Goal: Task Accomplishment & Management: Use online tool/utility

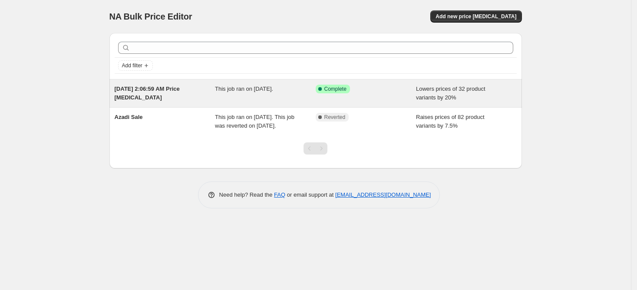
click at [180, 88] on span "[DATE] 2:06:59 AM Price [MEDICAL_DATA]" at bounding box center [147, 93] width 65 height 15
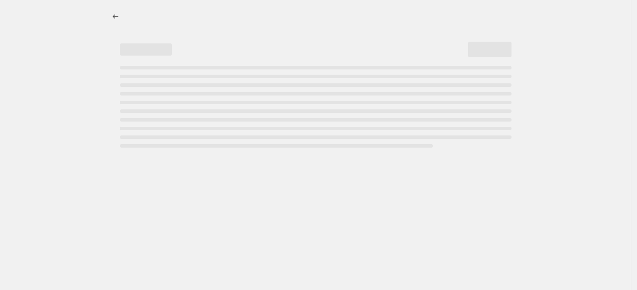
select select "percentage"
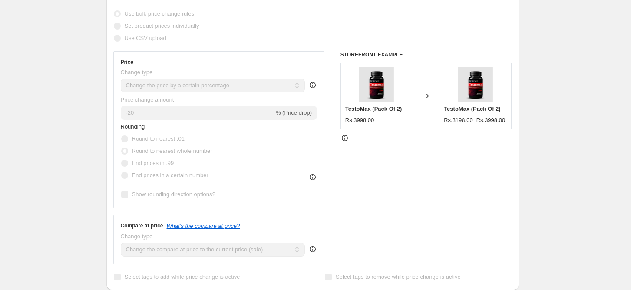
scroll to position [174, 0]
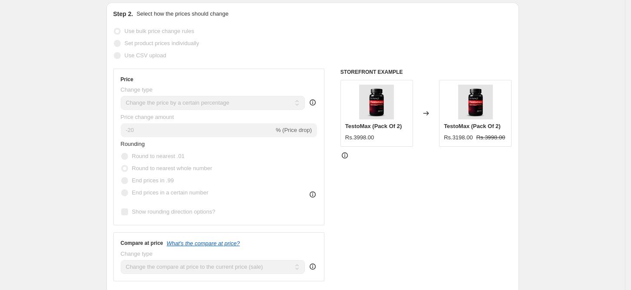
click at [309, 130] on span "% (Price drop)" at bounding box center [294, 130] width 36 height 7
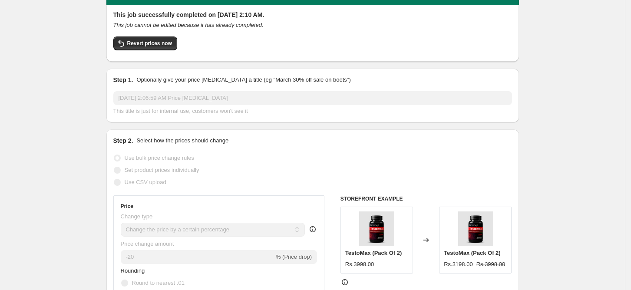
scroll to position [0, 0]
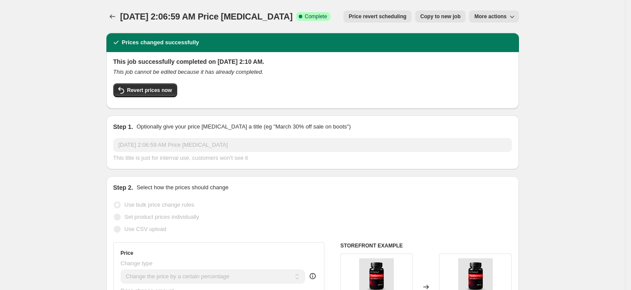
click at [486, 19] on span "More actions" at bounding box center [490, 16] width 32 height 7
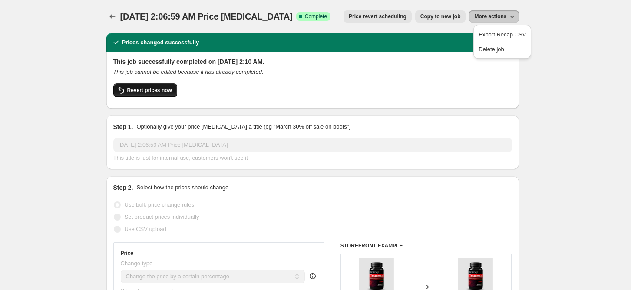
click at [171, 90] on span "Revert prices now" at bounding box center [149, 90] width 45 height 7
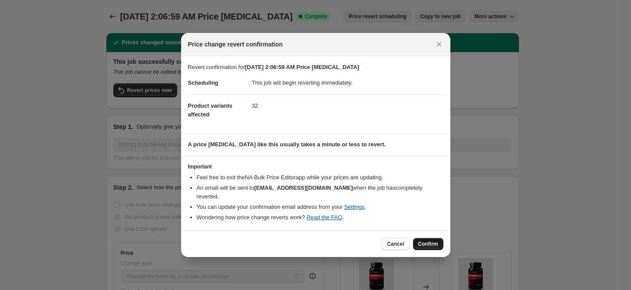
click at [426, 238] on button "Confirm" at bounding box center [428, 244] width 30 height 12
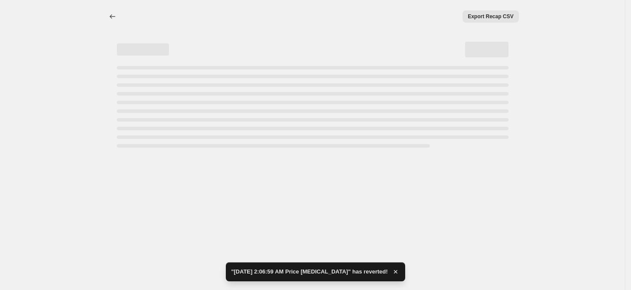
select select "percentage"
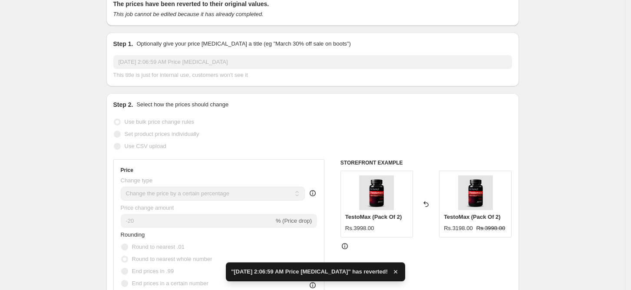
scroll to position [174, 0]
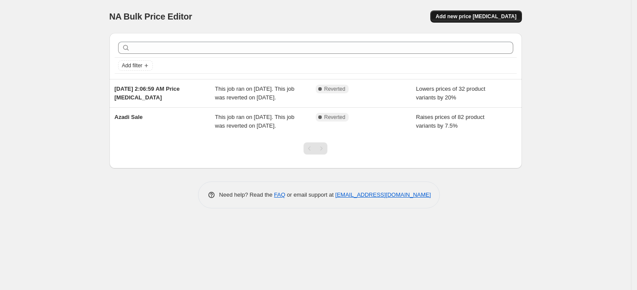
click at [476, 16] on span "Add new price [MEDICAL_DATA]" at bounding box center [476, 16] width 81 height 7
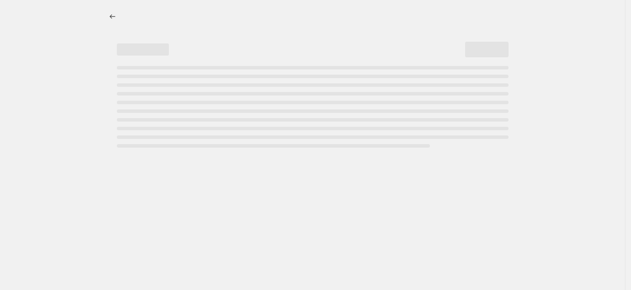
select select "percentage"
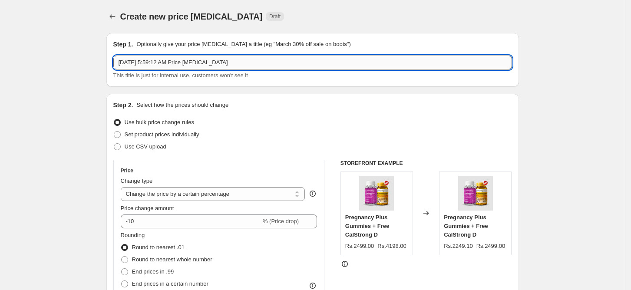
click at [242, 61] on input "[DATE] 5:59:12 AM Price [MEDICAL_DATA]" at bounding box center [312, 63] width 399 height 14
type input "p"
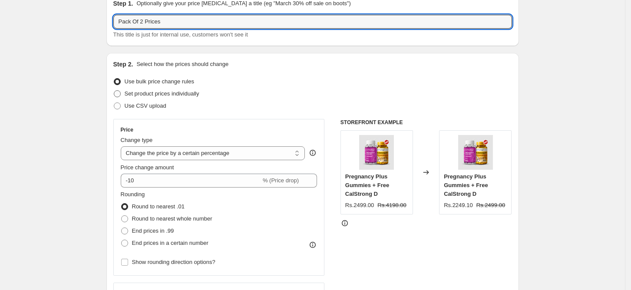
scroll to position [58, 0]
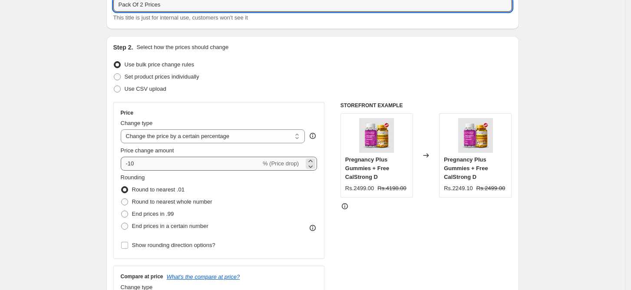
type input "Pack Of 2 Prices"
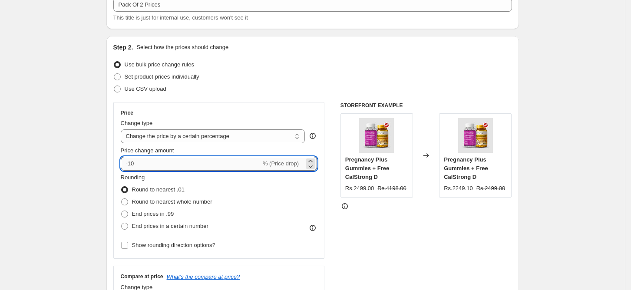
click at [161, 163] on input "-10" at bounding box center [191, 164] width 140 height 14
type input "-10"
click at [428, 210] on div at bounding box center [426, 206] width 172 height 9
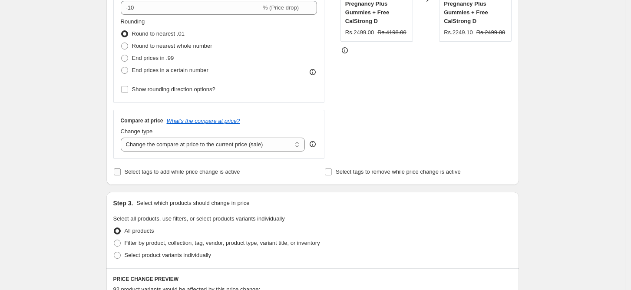
scroll to position [231, 0]
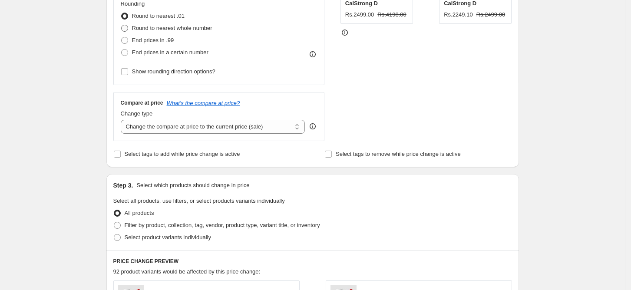
click at [154, 29] on span "Round to nearest whole number" at bounding box center [172, 28] width 80 height 7
click at [122, 25] on input "Round to nearest whole number" at bounding box center [121, 25] width 0 height 0
radio input "true"
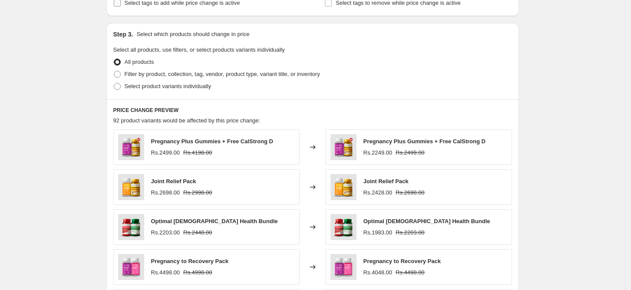
scroll to position [405, 0]
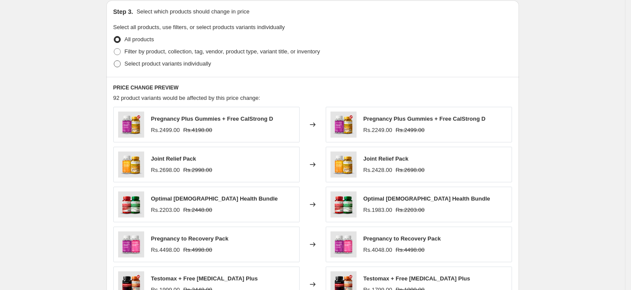
click at [145, 66] on span "Select product variants individually" at bounding box center [168, 63] width 86 height 7
click at [114, 61] on input "Select product variants individually" at bounding box center [114, 60] width 0 height 0
radio input "true"
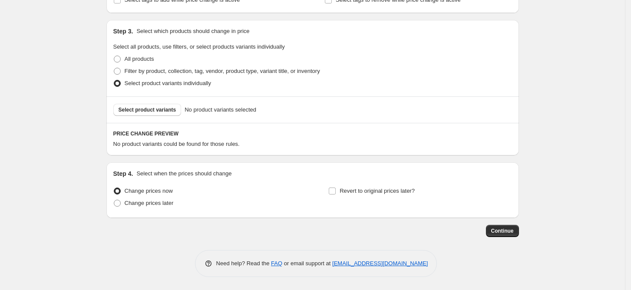
scroll to position [386, 0]
click at [155, 106] on button "Select product variants" at bounding box center [147, 110] width 68 height 12
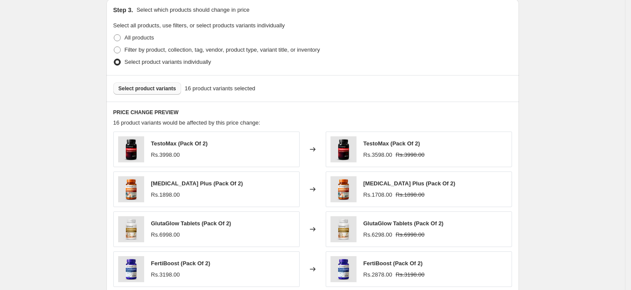
scroll to position [604, 0]
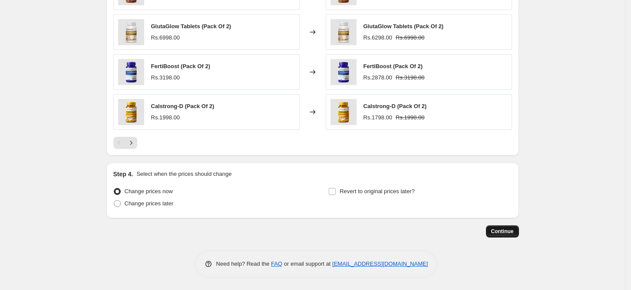
click at [509, 231] on span "Continue" at bounding box center [502, 231] width 23 height 7
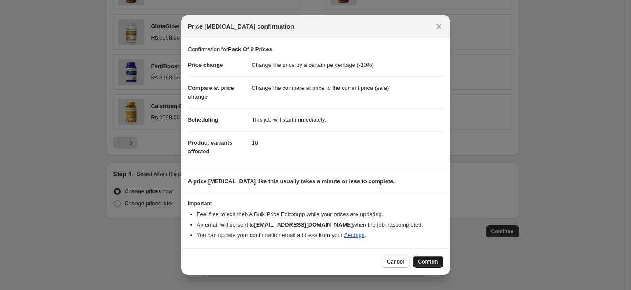
click at [428, 259] on span "Confirm" at bounding box center [428, 261] width 20 height 7
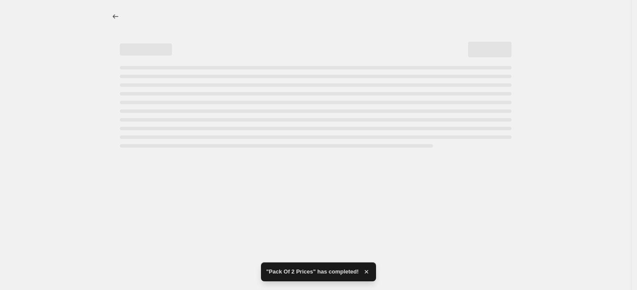
select select "percentage"
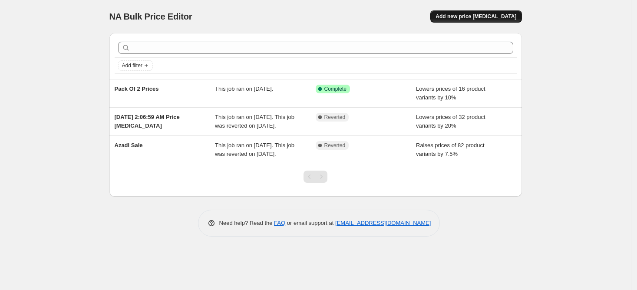
click at [481, 10] on button "Add new price [MEDICAL_DATA]" at bounding box center [475, 16] width 91 height 12
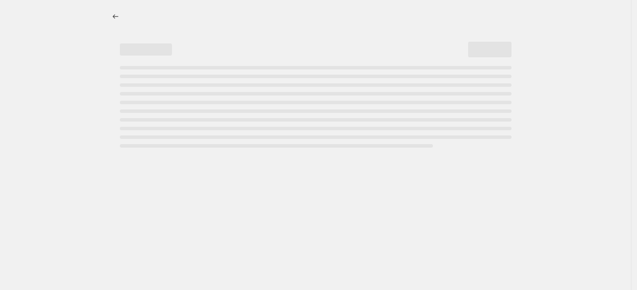
select select "percentage"
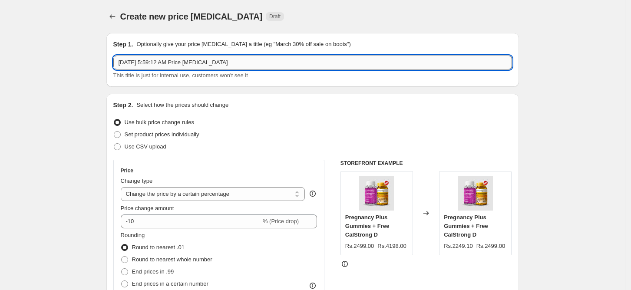
click at [183, 68] on input "[DATE] 5:59:12 AM Price [MEDICAL_DATA]" at bounding box center [312, 63] width 399 height 14
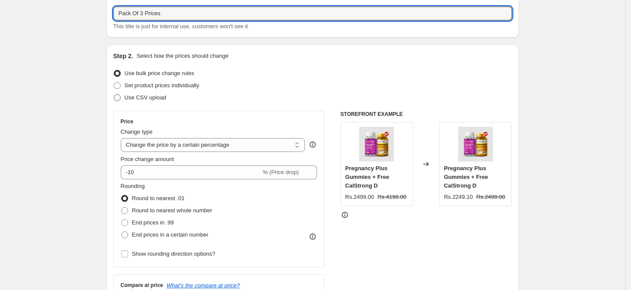
scroll to position [116, 0]
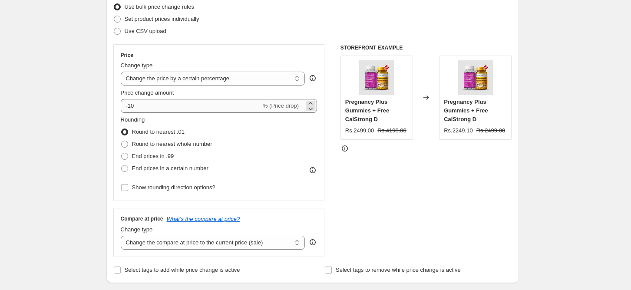
type input "Pack Of 3 Prices"
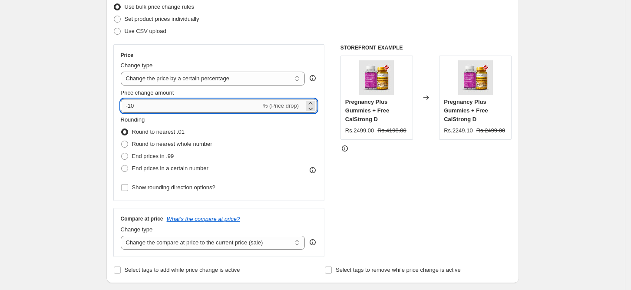
click at [158, 107] on input "-10" at bounding box center [191, 106] width 140 height 14
type input "-15"
click at [231, 80] on select "Change the price to a certain amount Change the price by a certain amount Chang…" at bounding box center [213, 79] width 185 height 14
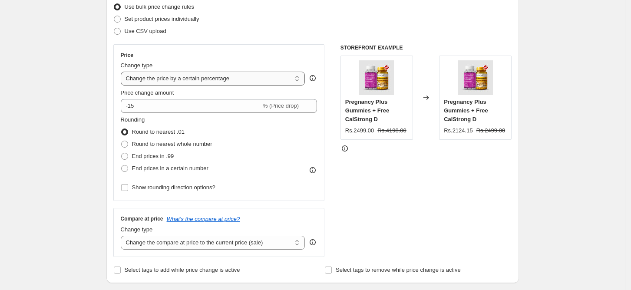
click at [231, 80] on select "Change the price to a certain amount Change the price by a certain amount Chang…" at bounding box center [213, 79] width 185 height 14
click at [160, 141] on span "Round to nearest whole number" at bounding box center [172, 144] width 80 height 7
click at [122, 141] on input "Round to nearest whole number" at bounding box center [121, 141] width 0 height 0
radio input "true"
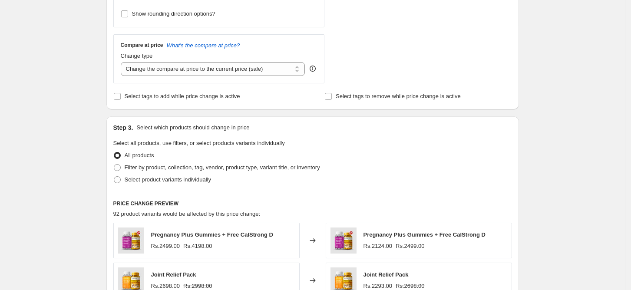
scroll to position [347, 0]
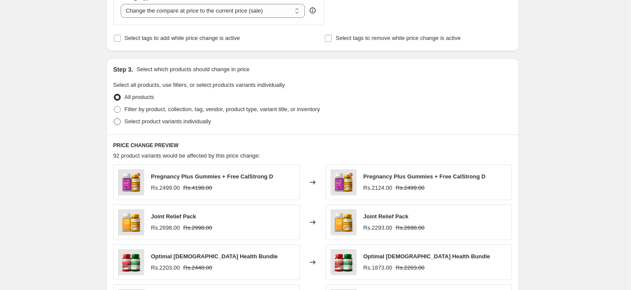
click at [146, 119] on span "Select product variants individually" at bounding box center [168, 121] width 86 height 7
click at [114, 119] on input "Select product variants individually" at bounding box center [114, 118] width 0 height 0
radio input "true"
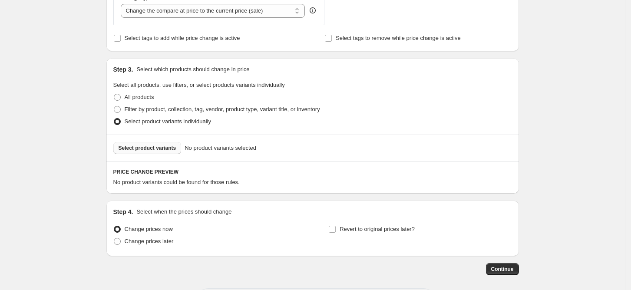
click at [166, 149] on span "Select product variants" at bounding box center [148, 148] width 58 height 7
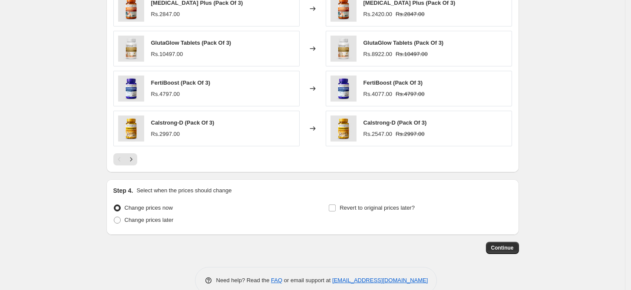
scroll to position [604, 0]
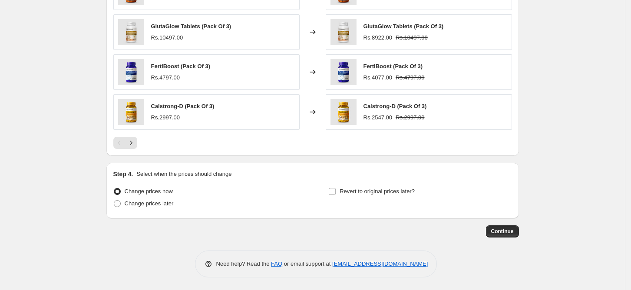
click at [511, 231] on span "Continue" at bounding box center [502, 231] width 23 height 7
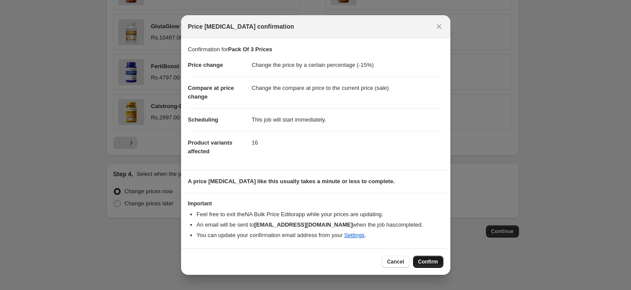
click at [428, 256] on button "Confirm" at bounding box center [428, 262] width 30 height 12
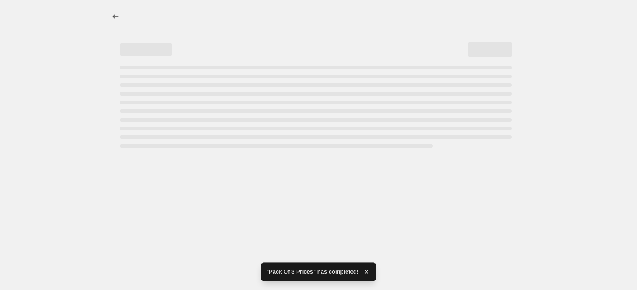
select select "percentage"
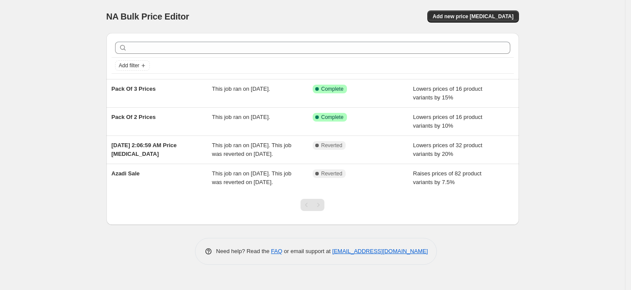
scroll to position [4, 0]
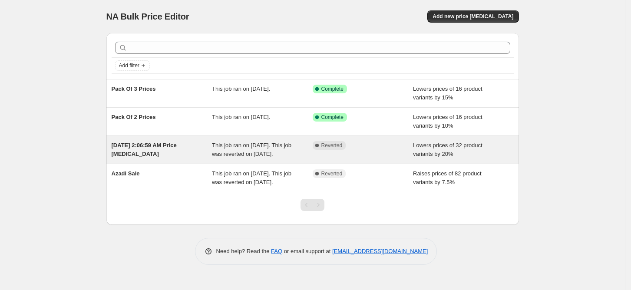
click at [166, 142] on span "[DATE] 2:06:59 AM Price [MEDICAL_DATA]" at bounding box center [144, 149] width 65 height 15
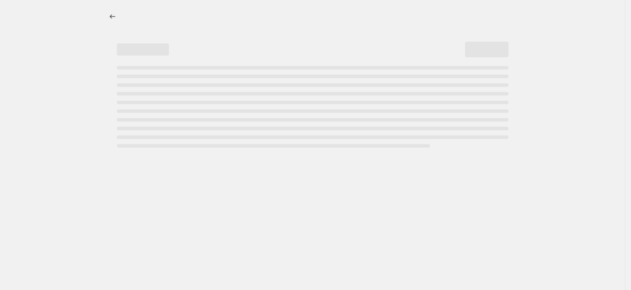
select select "percentage"
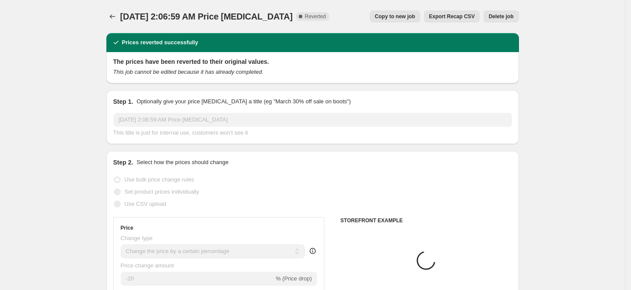
click at [499, 13] on span "Delete job" at bounding box center [501, 16] width 25 height 7
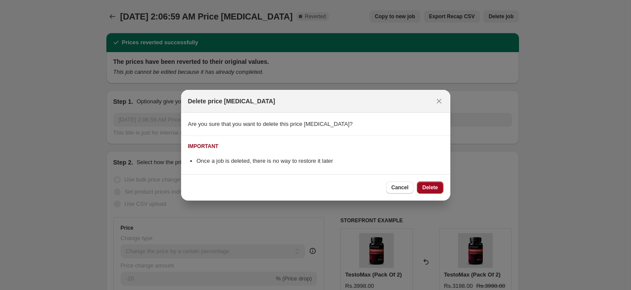
click at [432, 185] on span "Delete" at bounding box center [430, 187] width 16 height 7
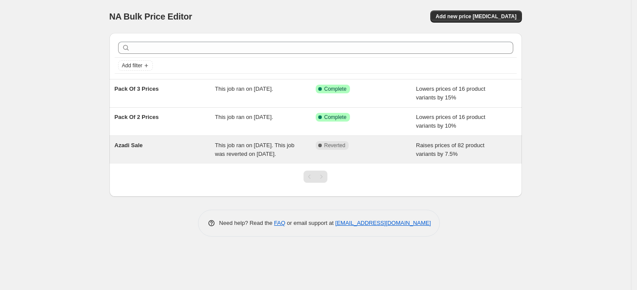
click at [149, 152] on div "Azadi Sale" at bounding box center [165, 149] width 101 height 17
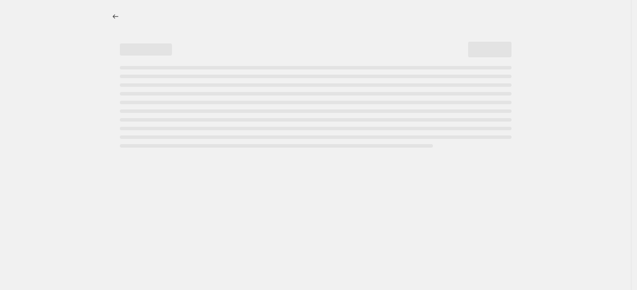
select select "percentage"
select select "no_change"
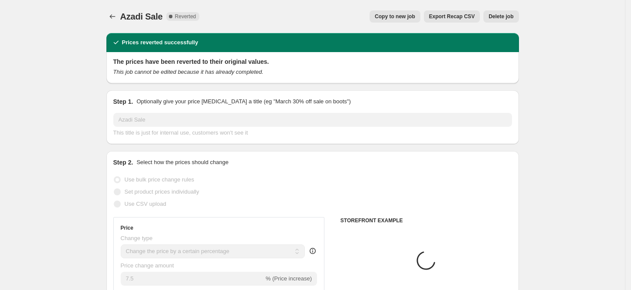
click at [499, 16] on span "Delete job" at bounding box center [501, 16] width 25 height 7
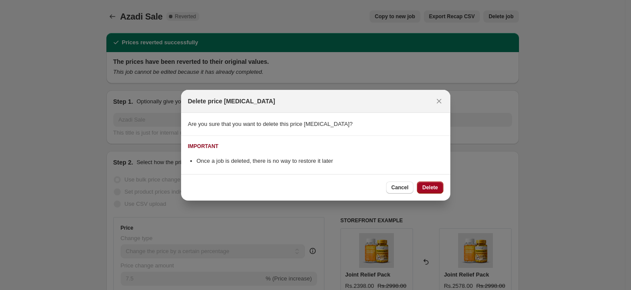
click at [427, 187] on span "Delete" at bounding box center [430, 187] width 16 height 7
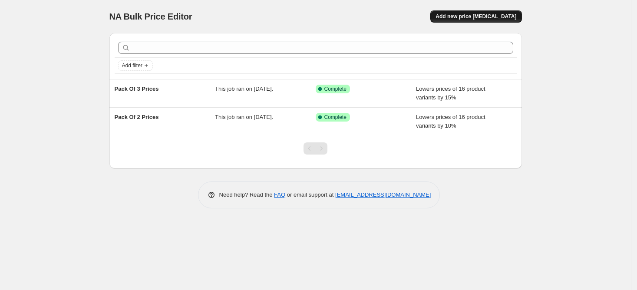
click at [484, 13] on span "Add new price [MEDICAL_DATA]" at bounding box center [476, 16] width 81 height 7
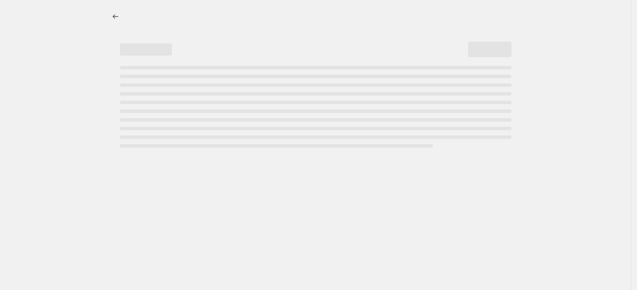
select select "percentage"
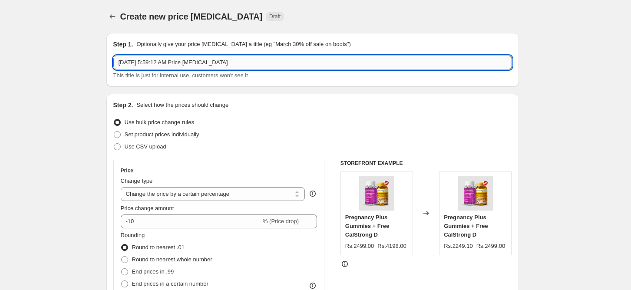
click at [250, 66] on input "[DATE] 5:59:12 AM Price [MEDICAL_DATA]" at bounding box center [312, 63] width 399 height 14
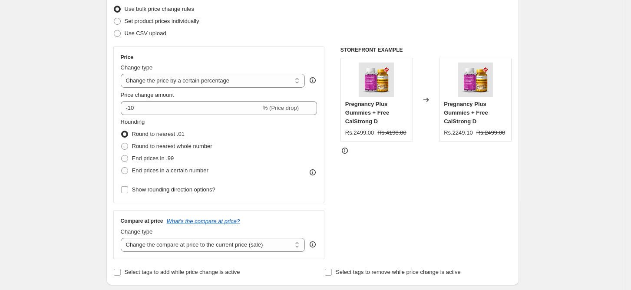
scroll to position [116, 0]
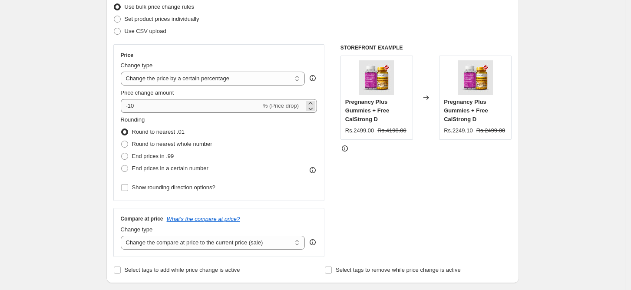
type input "Pack Of 2 Multipacks"
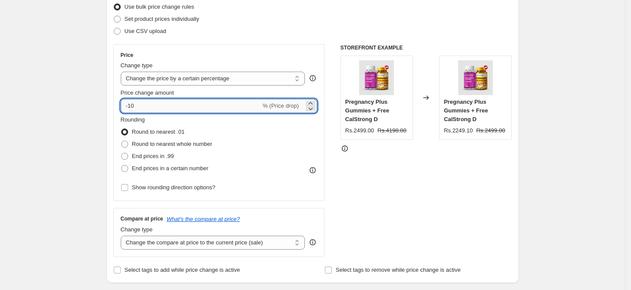
click at [211, 111] on input "-10" at bounding box center [191, 106] width 140 height 14
type input "11.5"
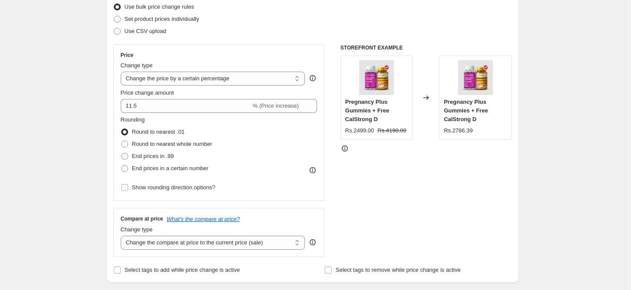
click at [254, 90] on div "Price change amount" at bounding box center [219, 93] width 197 height 9
click at [177, 142] on span "Round to nearest whole number" at bounding box center [172, 144] width 80 height 7
click at [122, 141] on input "Round to nearest whole number" at bounding box center [121, 141] width 0 height 0
radio input "true"
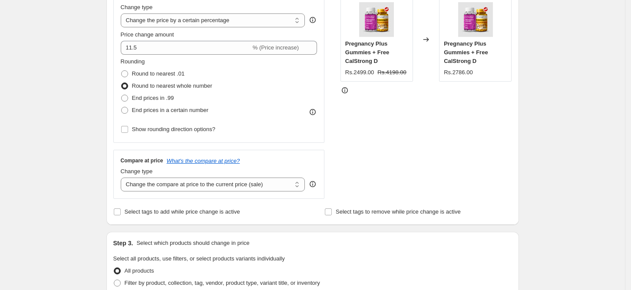
scroll to position [231, 0]
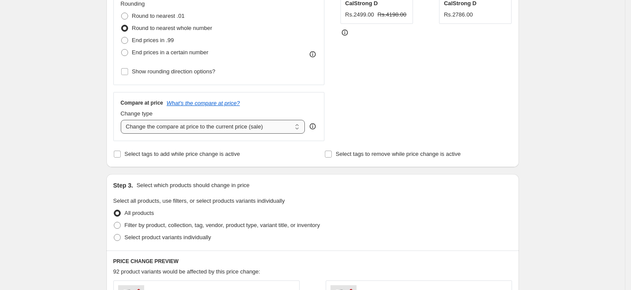
click at [191, 123] on select "Change the compare at price to the current price (sale) Change the compare at p…" at bounding box center [213, 127] width 185 height 14
select select "no_change"
click at [123, 120] on select "Change the compare at price to the current price (sale) Change the compare at p…" at bounding box center [213, 127] width 185 height 14
click at [317, 119] on div "Change type Change the compare at price to the current price (sale) Change the …" at bounding box center [219, 121] width 197 height 24
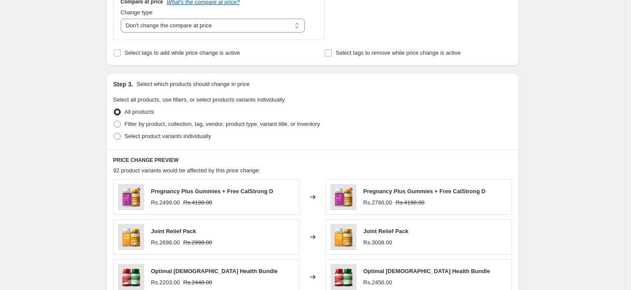
scroll to position [347, 0]
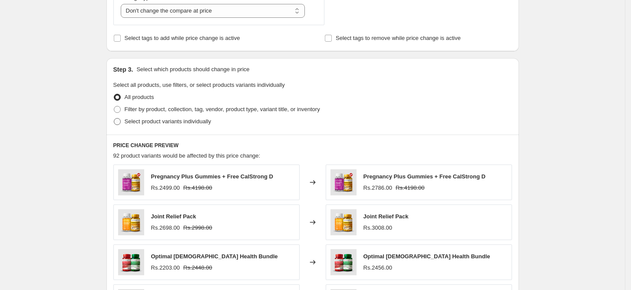
click at [145, 119] on span "Select product variants individually" at bounding box center [168, 121] width 86 height 7
click at [114, 119] on input "Select product variants individually" at bounding box center [114, 118] width 0 height 0
radio input "true"
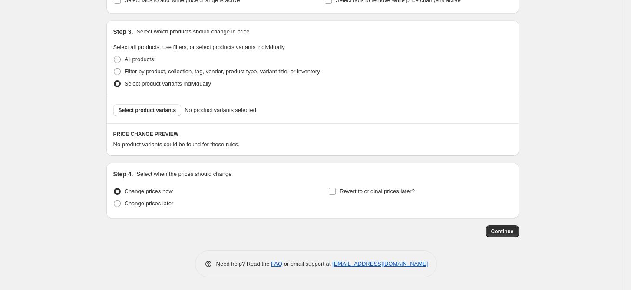
scroll to position [386, 0]
click at [147, 116] on button "Select product variants" at bounding box center [147, 110] width 68 height 12
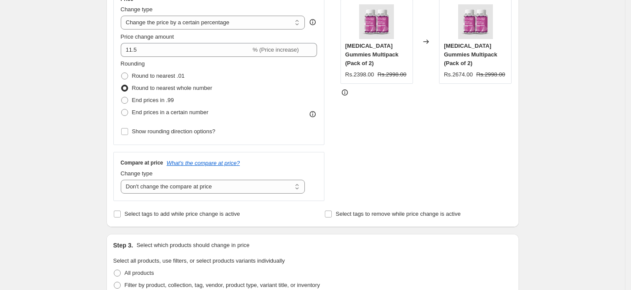
scroll to position [154, 0]
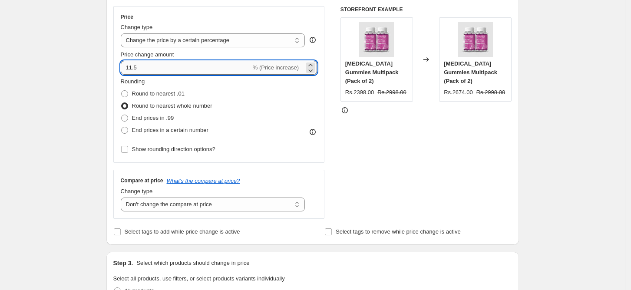
click at [183, 70] on input "11.5" at bounding box center [186, 68] width 130 height 14
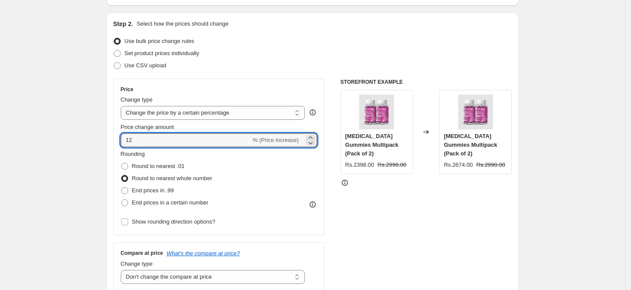
scroll to position [38, 0]
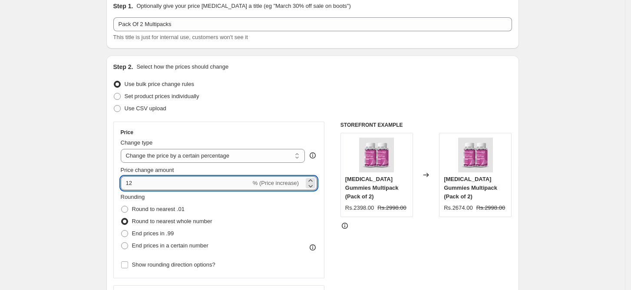
click at [187, 184] on input "12" at bounding box center [186, 183] width 130 height 14
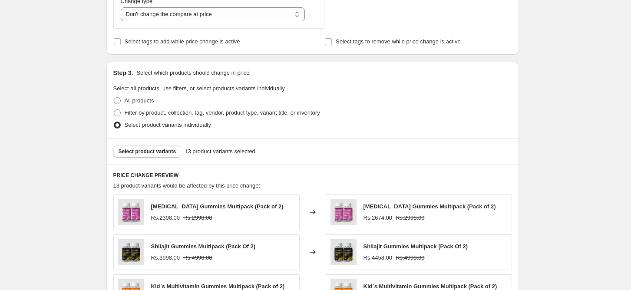
scroll to position [386, 0]
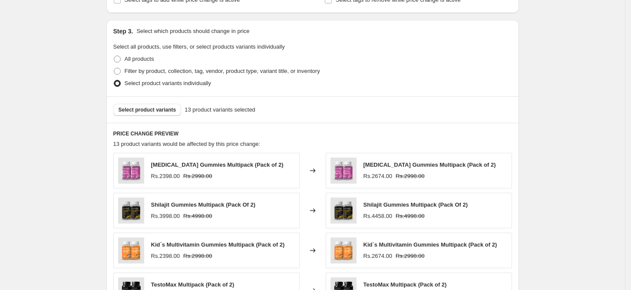
click at [566, 126] on div "Create new price [MEDICAL_DATA]. This page is ready Create new price [MEDICAL_D…" at bounding box center [312, 61] width 625 height 895
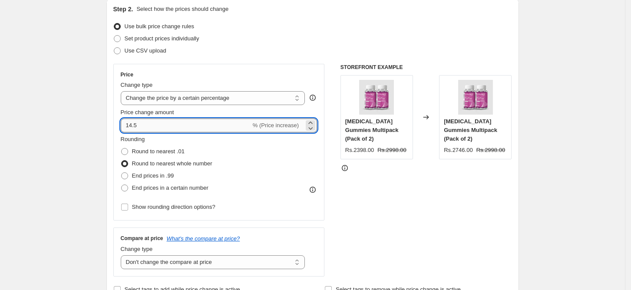
click at [201, 122] on input "14.5" at bounding box center [186, 126] width 130 height 14
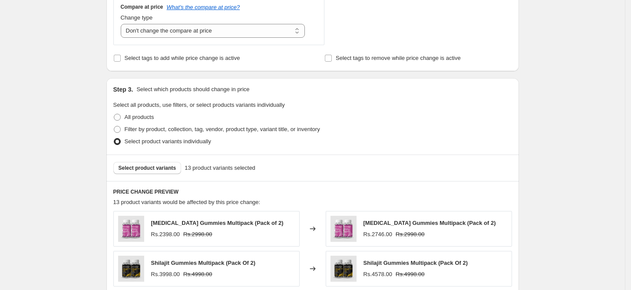
scroll to position [154, 0]
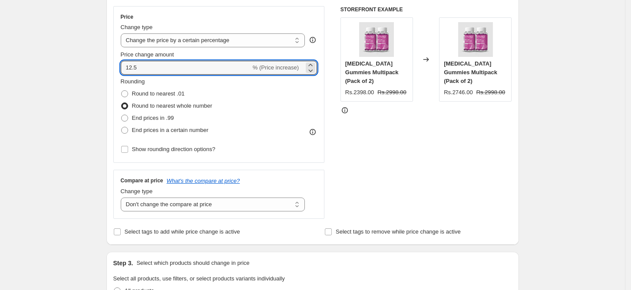
type input "12.5"
click at [584, 134] on div "Create new price [MEDICAL_DATA]. This page is ready Create new price [MEDICAL_D…" at bounding box center [312, 293] width 625 height 895
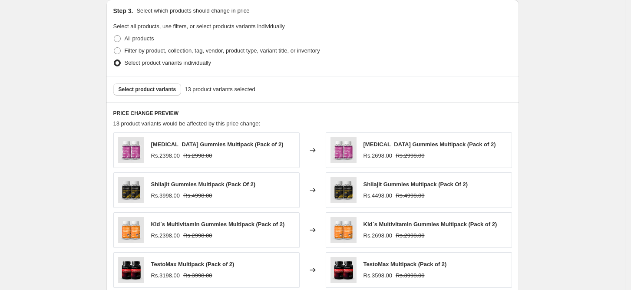
scroll to position [604, 0]
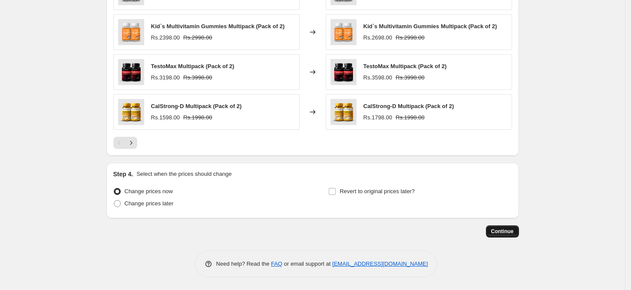
click at [506, 234] on span "Continue" at bounding box center [502, 231] width 23 height 7
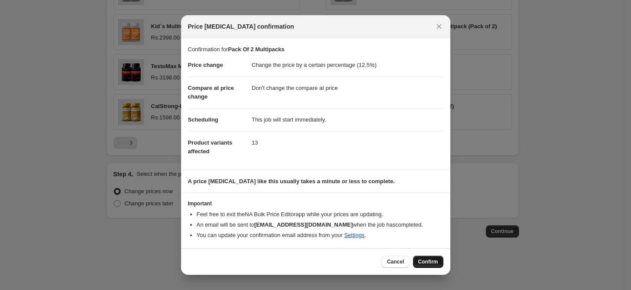
click at [436, 263] on span "Confirm" at bounding box center [428, 261] width 20 height 7
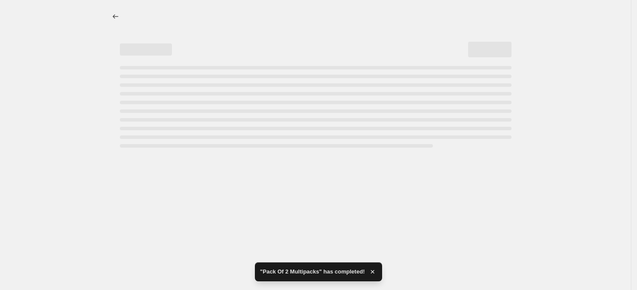
select select "percentage"
select select "no_change"
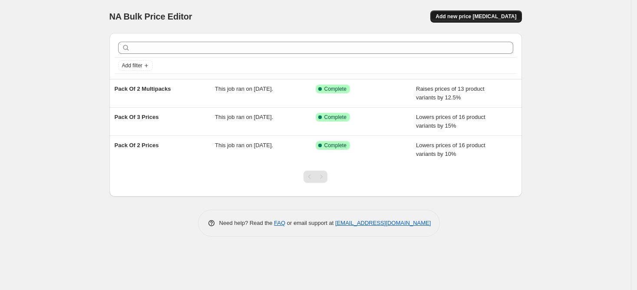
click at [502, 16] on span "Add new price [MEDICAL_DATA]" at bounding box center [476, 16] width 81 height 7
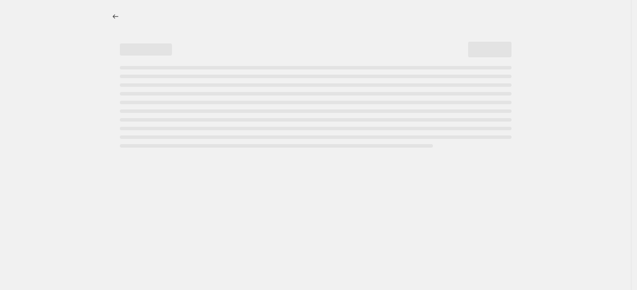
select select "percentage"
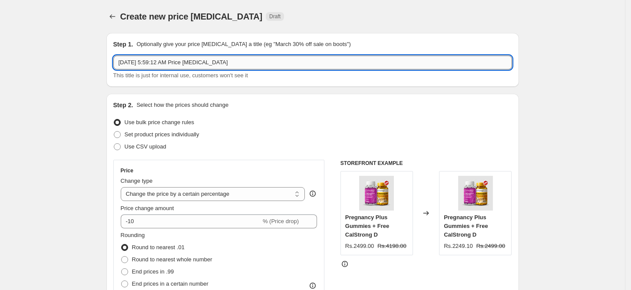
click at [192, 59] on input "[DATE] 5:59:12 AM Price [MEDICAL_DATA]" at bounding box center [312, 63] width 399 height 14
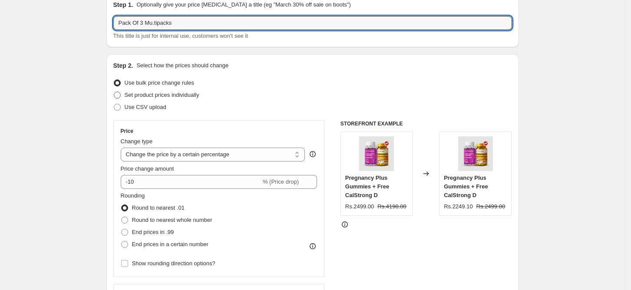
scroll to position [58, 0]
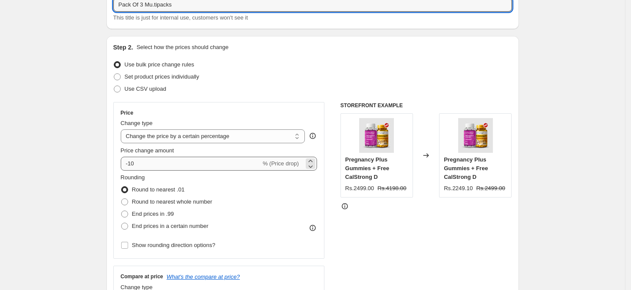
type input "Pack Of 3 Mu.tipacks"
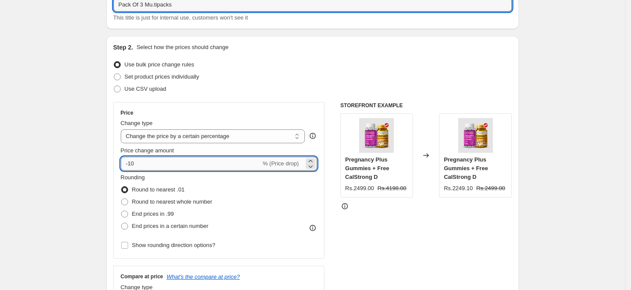
click at [193, 164] on input "-10" at bounding box center [191, 164] width 140 height 14
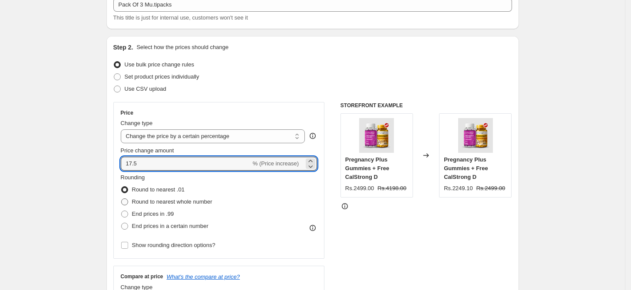
type input "17.5"
click at [156, 200] on span "Round to nearest whole number" at bounding box center [172, 201] width 80 height 7
click at [122, 199] on input "Round to nearest whole number" at bounding box center [121, 198] width 0 height 0
radio input "true"
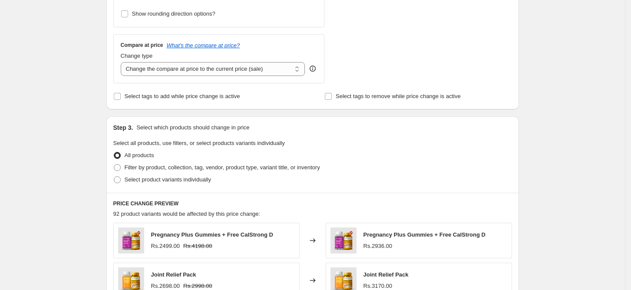
scroll to position [174, 0]
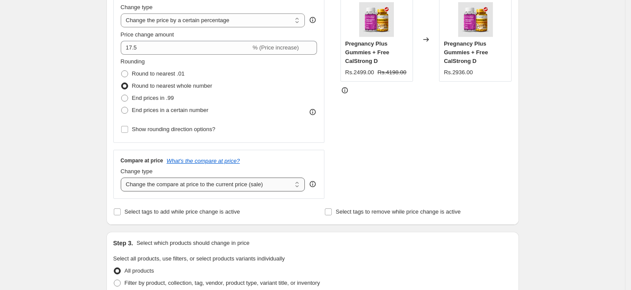
click at [235, 182] on select "Change the compare at price to the current price (sale) Change the compare at p…" at bounding box center [213, 185] width 185 height 14
select select "no_change"
click at [123, 178] on select "Change the compare at price to the current price (sale) Change the compare at p…" at bounding box center [213, 185] width 185 height 14
click at [397, 164] on div "STOREFRONT EXAMPLE Pregnancy Plus Gummies + Free CalStrong D Rs.2499.00 Rs.4198…" at bounding box center [426, 92] width 172 height 213
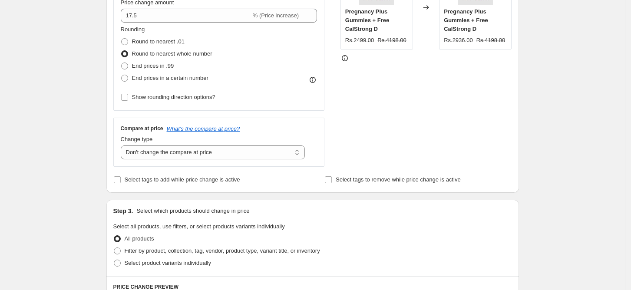
scroll to position [231, 0]
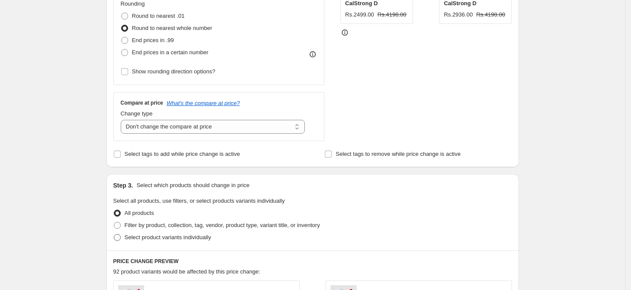
click at [151, 235] on span "Select product variants individually" at bounding box center [168, 237] width 86 height 7
click at [114, 235] on input "Select product variants individually" at bounding box center [114, 234] width 0 height 0
radio input "true"
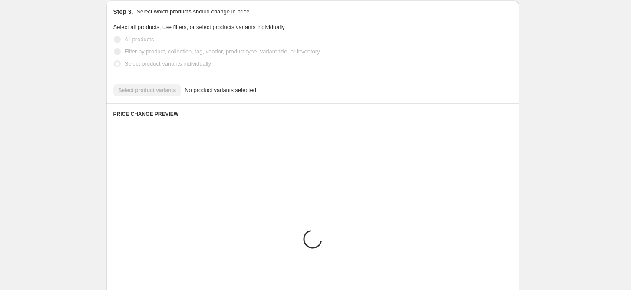
scroll to position [386, 0]
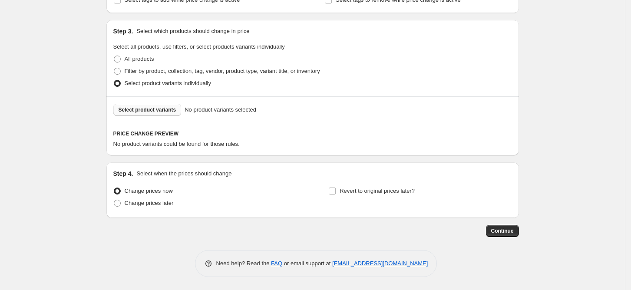
click at [156, 109] on span "Select product variants" at bounding box center [148, 109] width 58 height 7
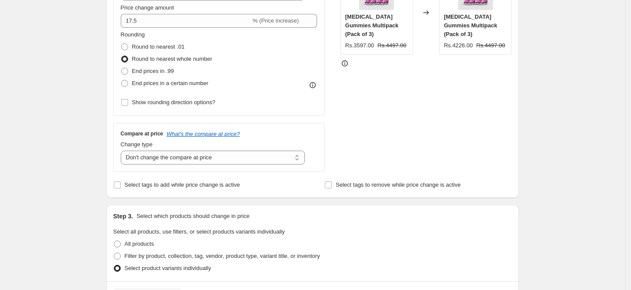
scroll to position [38, 0]
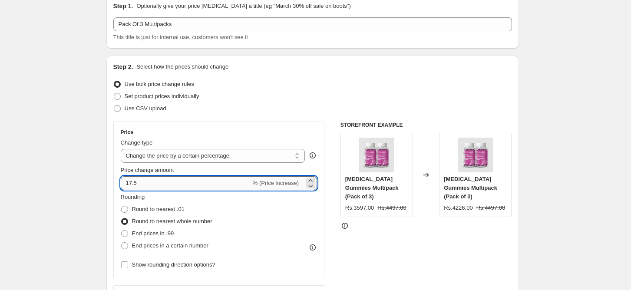
click at [132, 185] on input "17.5" at bounding box center [186, 183] width 130 height 14
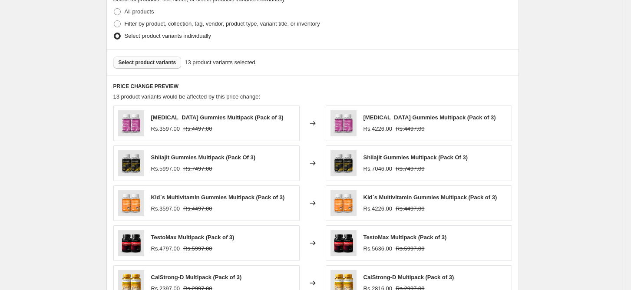
scroll to position [443, 0]
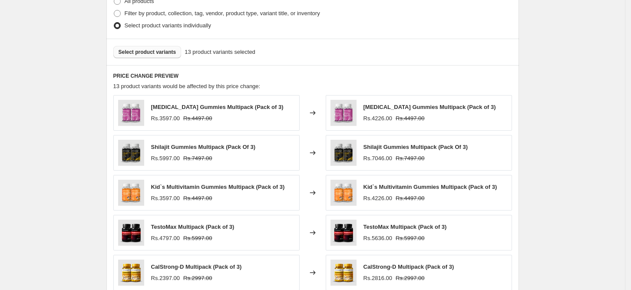
click at [571, 136] on div "Create new price [MEDICAL_DATA]. This page is ready Create new price [MEDICAL_D…" at bounding box center [312, 4] width 625 height 895
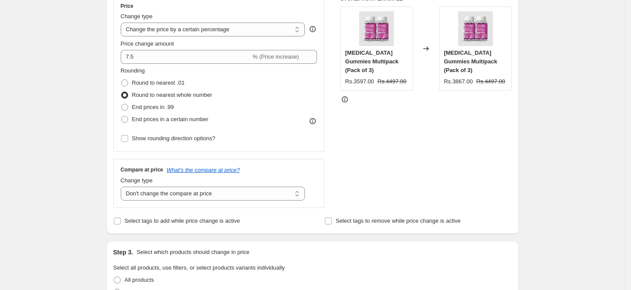
scroll to position [154, 0]
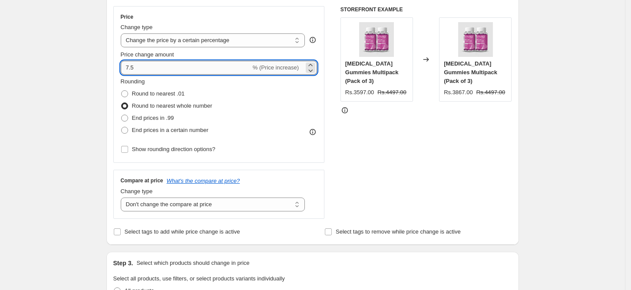
click at [132, 65] on input "7.5" at bounding box center [186, 68] width 130 height 14
click at [383, 144] on div "STOREFRONT EXAMPLE [MEDICAL_DATA] Gummies Multipack (Pack of 3) Rs.3597.00 Rs.4…" at bounding box center [426, 112] width 172 height 213
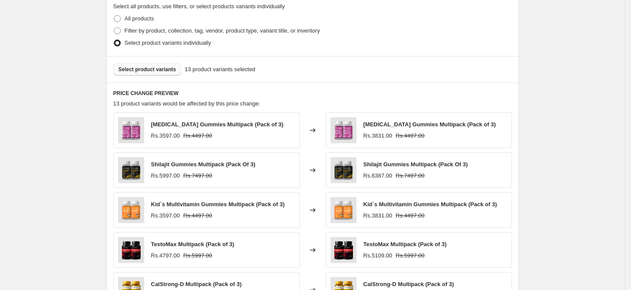
scroll to position [198, 0]
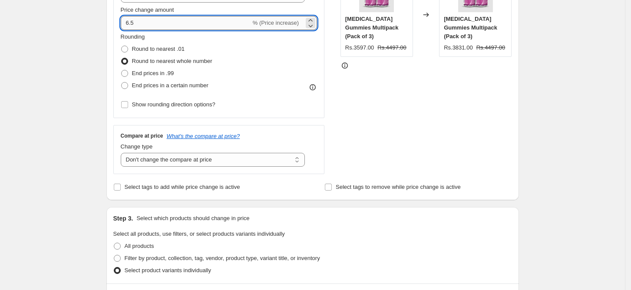
click at [162, 18] on input "6.5" at bounding box center [186, 23] width 130 height 14
click at [552, 126] on div "Create new price [MEDICAL_DATA]. This page is ready Create new price [MEDICAL_D…" at bounding box center [312, 249] width 625 height 895
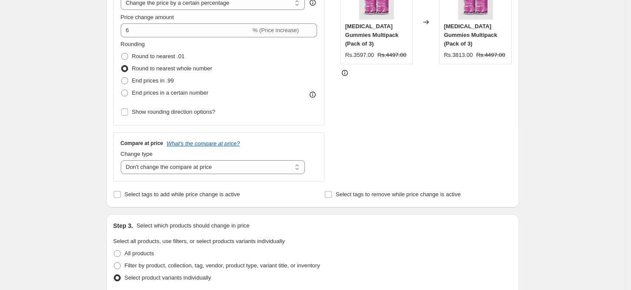
scroll to position [141, 0]
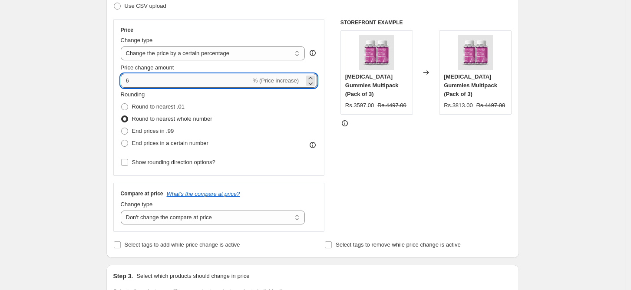
click at [182, 85] on input "6" at bounding box center [186, 81] width 130 height 14
click at [181, 84] on input "6" at bounding box center [186, 81] width 130 height 14
type input "5"
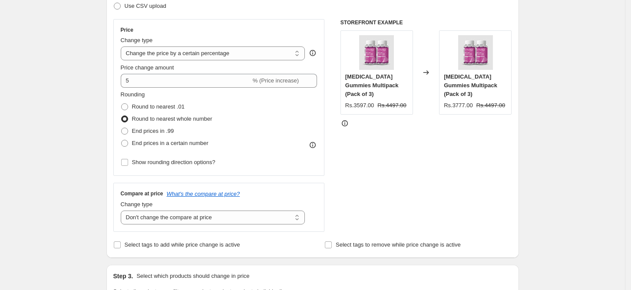
click at [382, 156] on div "STOREFRONT EXAMPLE [MEDICAL_DATA] Gummies Multipack (Pack of 3) Rs.3597.00 Rs.4…" at bounding box center [426, 125] width 172 height 213
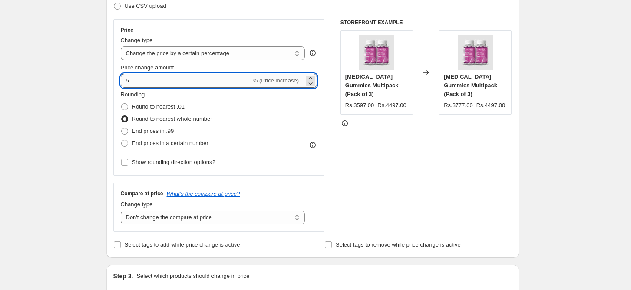
click at [188, 79] on input "5" at bounding box center [186, 81] width 130 height 14
click at [437, 170] on div "STOREFRONT EXAMPLE [MEDICAL_DATA] Gummies Multipack (Pack of 3) Rs.3597.00 Rs.4…" at bounding box center [426, 125] width 172 height 213
click at [173, 83] on input "6" at bounding box center [186, 81] width 130 height 14
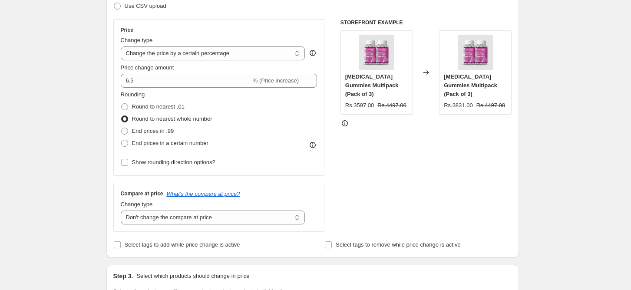
click at [417, 155] on div "STOREFRONT EXAMPLE [MEDICAL_DATA] Gummies Multipack (Pack of 3) Rs.3597.00 Rs.4…" at bounding box center [426, 125] width 172 height 213
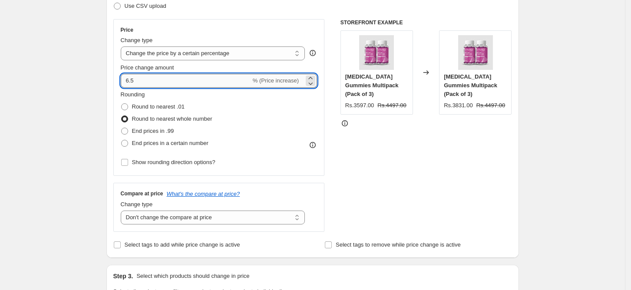
click at [175, 77] on input "6.5" at bounding box center [186, 81] width 130 height 14
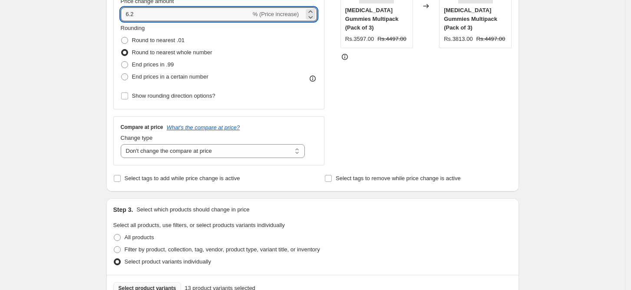
scroll to position [372, 0]
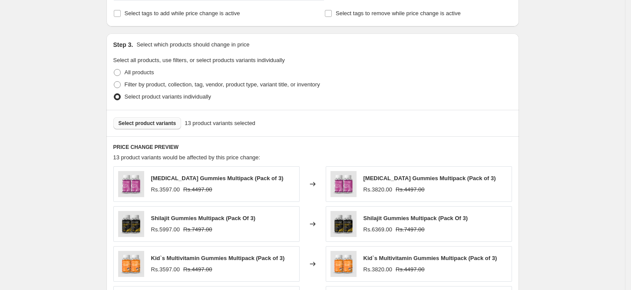
click at [591, 135] on div "Create new price [MEDICAL_DATA]. This page is ready Create new price [MEDICAL_D…" at bounding box center [312, 75] width 625 height 895
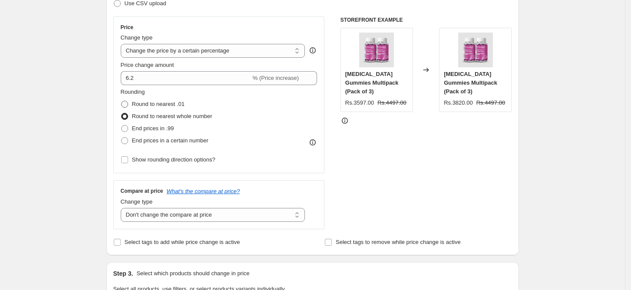
scroll to position [141, 0]
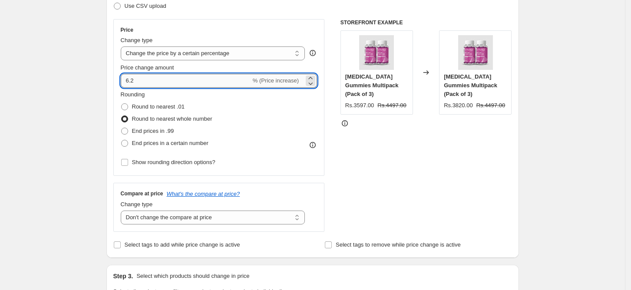
click at [154, 75] on input "6.2" at bounding box center [186, 81] width 130 height 14
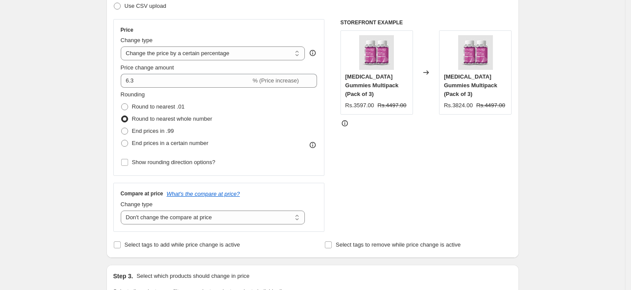
click at [452, 190] on div "STOREFRONT EXAMPLE [MEDICAL_DATA] Gummies Multipack (Pack of 3) Rs.3597.00 Rs.4…" at bounding box center [426, 125] width 172 height 213
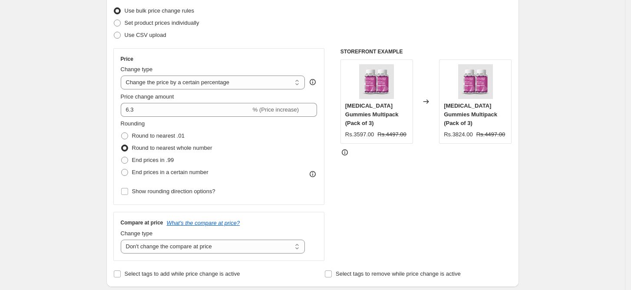
scroll to position [0, 0]
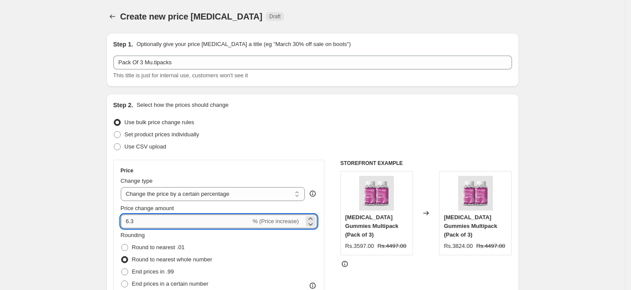
click at [187, 224] on input "6.3" at bounding box center [186, 222] width 130 height 14
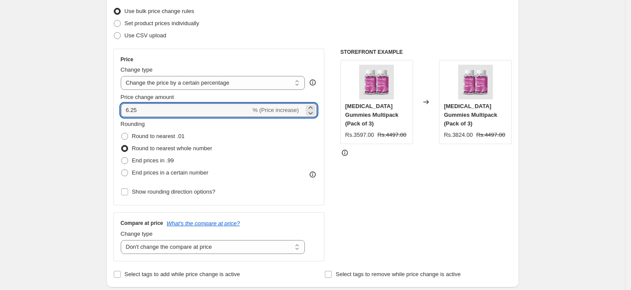
scroll to position [116, 0]
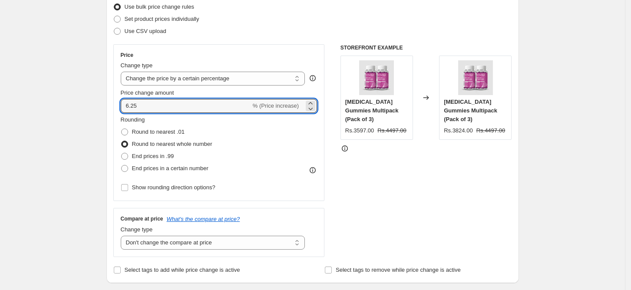
type input "6.25"
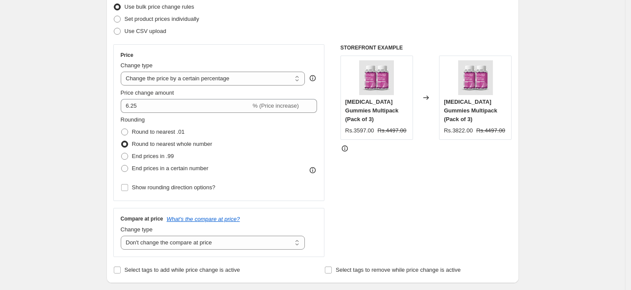
click at [438, 184] on div "STOREFRONT EXAMPLE [MEDICAL_DATA] Gummies Multipack (Pack of 3) Rs.3597.00 Rs.4…" at bounding box center [426, 150] width 172 height 213
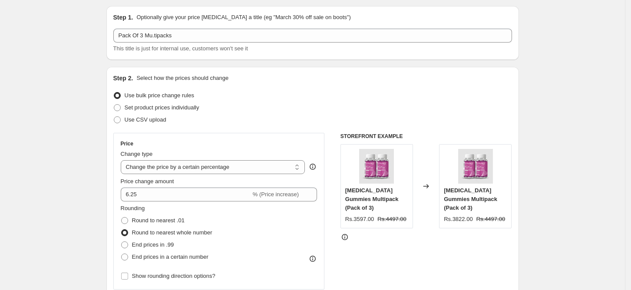
scroll to position [0, 0]
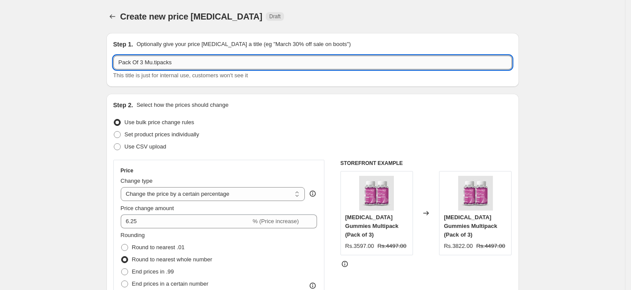
click at [155, 63] on input "Pack Of 3 Mu.tipacks" at bounding box center [312, 63] width 399 height 14
click at [407, 62] on input "Pack Of 3 Multipacks" at bounding box center [312, 63] width 399 height 14
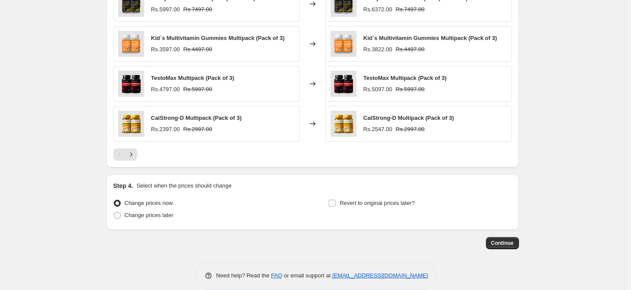
scroll to position [604, 0]
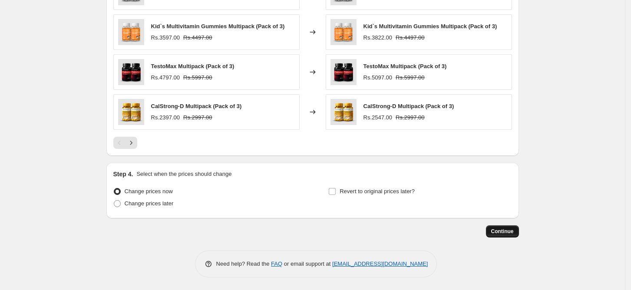
type input "Pack Of 3 Multipacks"
click at [506, 235] on span "Continue" at bounding box center [502, 231] width 23 height 7
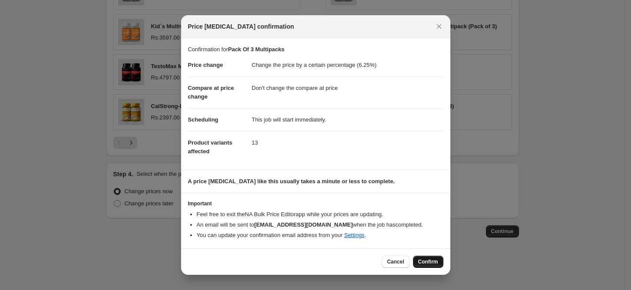
click at [429, 263] on span "Confirm" at bounding box center [428, 261] width 20 height 7
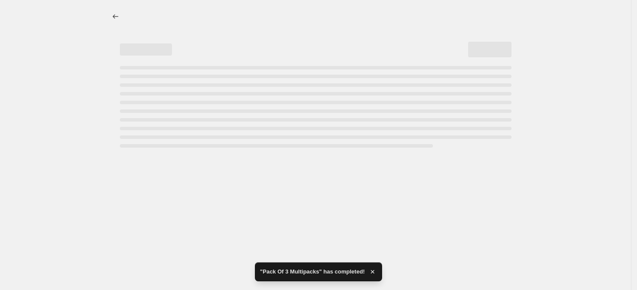
select select "percentage"
select select "no_change"
